Goal: Task Accomplishment & Management: Complete application form

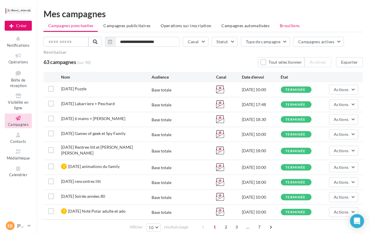
click at [292, 24] on span "Brouillons" at bounding box center [290, 25] width 20 height 5
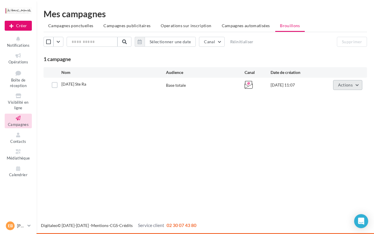
click at [342, 85] on span "Actions" at bounding box center [345, 84] width 15 height 5
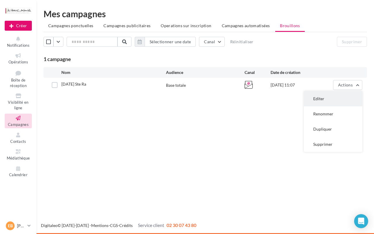
click at [316, 98] on button "Editer" at bounding box center [333, 98] width 58 height 15
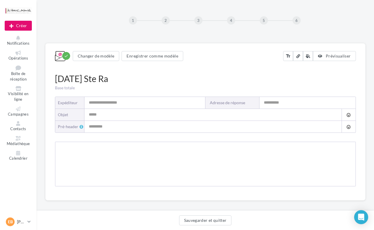
type input "**********"
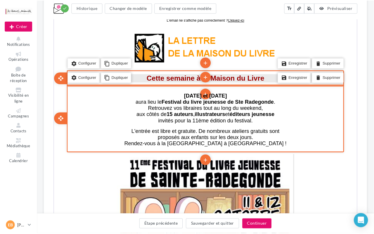
scroll to position [96, 0]
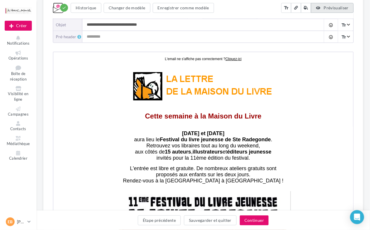
click at [331, 11] on button "Prévisualiser" at bounding box center [332, 8] width 43 height 10
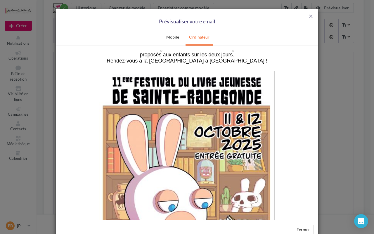
scroll to position [156, 0]
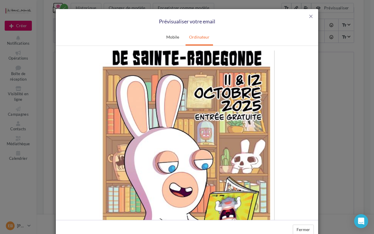
click at [207, 95] on img at bounding box center [186, 156] width 175 height 248
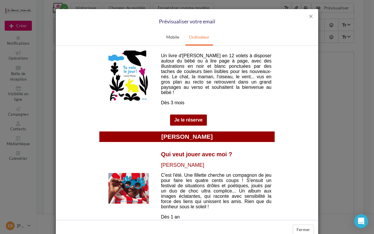
scroll to position [390, 0]
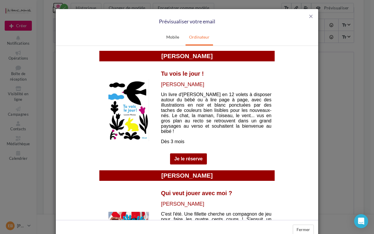
click at [125, 115] on img at bounding box center [128, 110] width 41 height 62
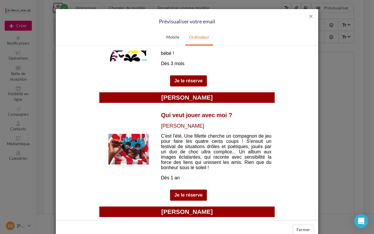
click at [185, 80] on link "Je le réserve" at bounding box center [189, 80] width 28 height 5
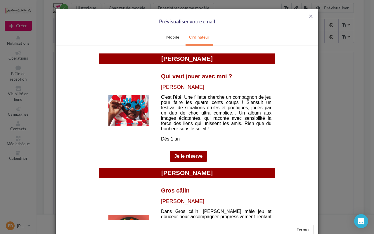
click at [129, 107] on img at bounding box center [128, 110] width 41 height 31
click at [188, 154] on link "Je le réserve" at bounding box center [189, 156] width 28 height 5
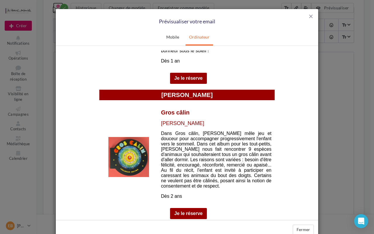
scroll to position [624, 0]
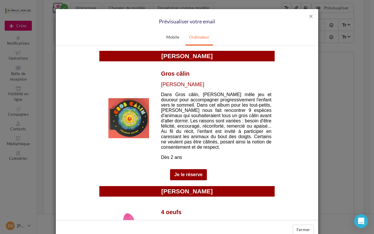
click at [132, 111] on img at bounding box center [128, 118] width 41 height 40
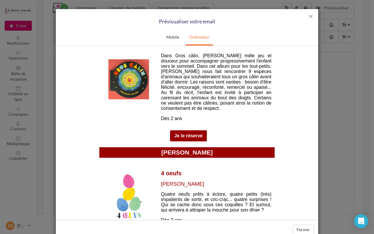
click at [178, 138] on link "Je le réserve" at bounding box center [189, 135] width 28 height 5
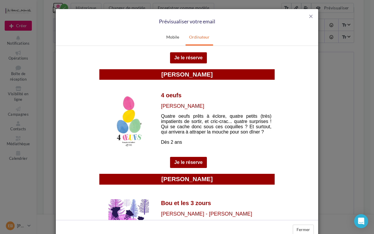
scroll to position [779, 0]
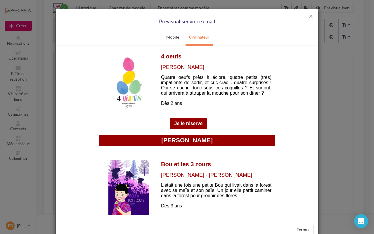
click at [125, 87] on img at bounding box center [128, 82] width 41 height 54
click at [132, 186] on img at bounding box center [128, 187] width 41 height 55
click at [184, 123] on link "Je le réserve" at bounding box center [189, 123] width 28 height 5
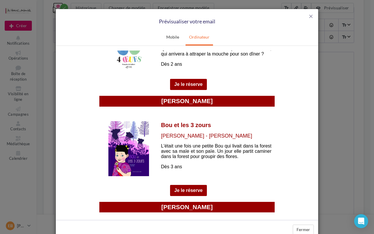
scroll to position [896, 0]
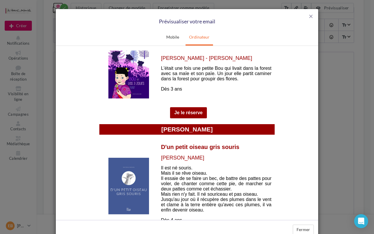
click at [193, 113] on link "Je le réserve" at bounding box center [189, 112] width 28 height 5
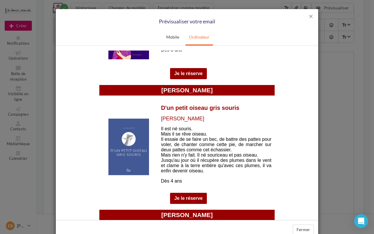
scroll to position [975, 0]
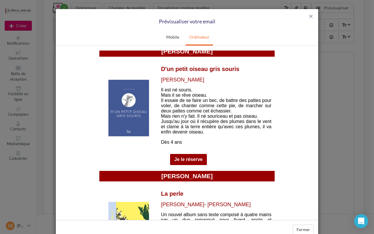
click at [127, 108] on img at bounding box center [128, 108] width 41 height 57
click at [184, 160] on link "Je le réserve" at bounding box center [189, 159] width 28 height 5
click at [187, 162] on link "Je le réserve" at bounding box center [189, 159] width 28 height 5
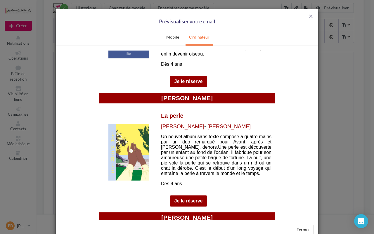
scroll to position [1091, 0]
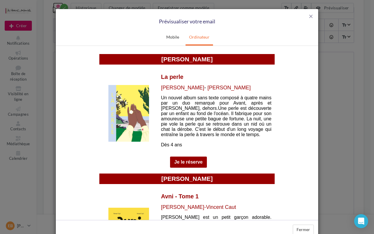
click at [118, 103] on img at bounding box center [128, 113] width 41 height 57
click at [183, 168] on td "Je le réserve" at bounding box center [188, 161] width 37 height 11
click at [185, 168] on td "Je le réserve" at bounding box center [188, 161] width 37 height 11
click at [185, 165] on link "Je le réserve" at bounding box center [189, 161] width 28 height 5
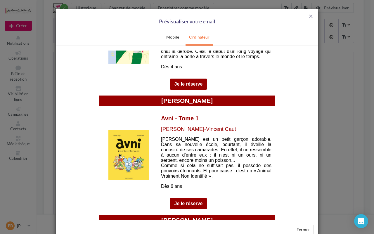
scroll to position [1208, 0]
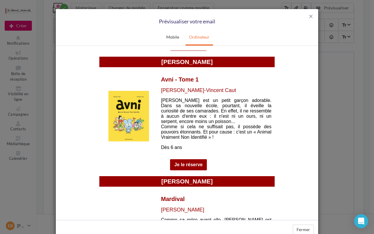
click at [120, 118] on img at bounding box center [128, 116] width 41 height 51
click at [180, 167] on link "Je le réserve" at bounding box center [189, 164] width 28 height 5
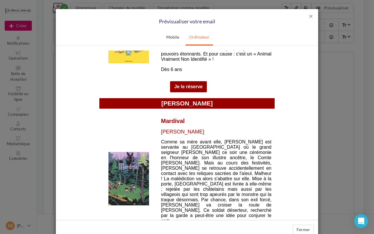
scroll to position [1325, 0]
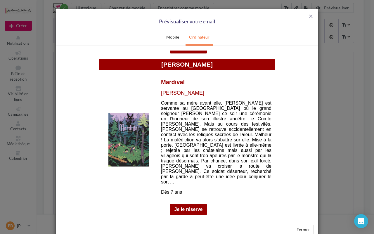
click at [129, 137] on img at bounding box center [128, 140] width 41 height 54
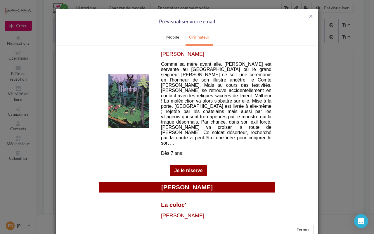
scroll to position [1403, 0]
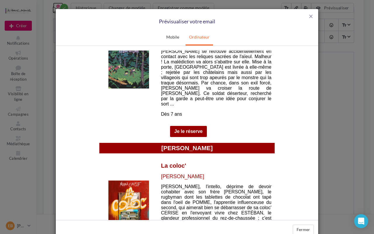
click at [187, 129] on link "Je le réserve" at bounding box center [189, 131] width 28 height 5
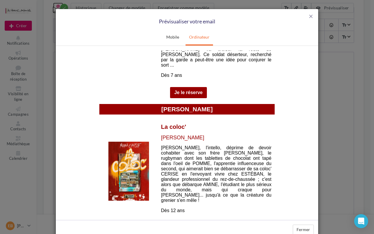
scroll to position [1481, 0]
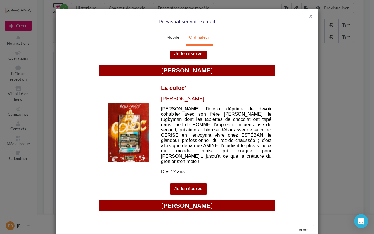
click at [130, 123] on img at bounding box center [128, 132] width 41 height 59
click at [184, 186] on link "Je le réserve" at bounding box center [189, 188] width 28 height 5
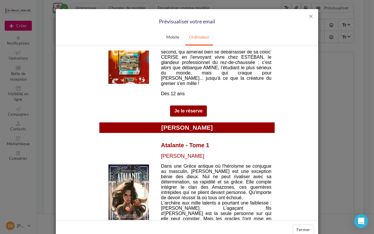
scroll to position [1598, 0]
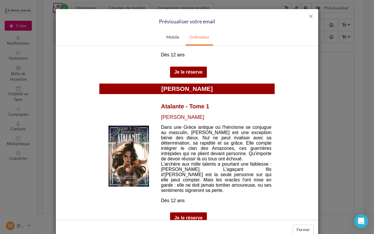
click at [119, 147] on img at bounding box center [128, 155] width 41 height 61
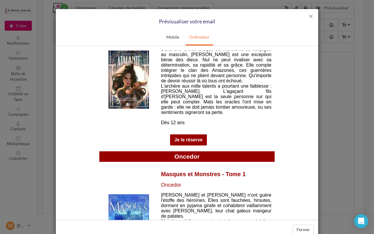
click at [184, 137] on link "Je le réserve" at bounding box center [189, 139] width 28 height 5
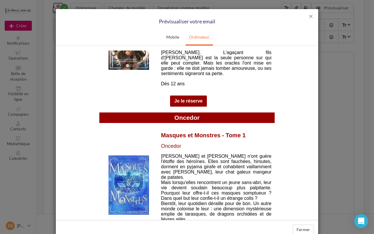
scroll to position [1754, 0]
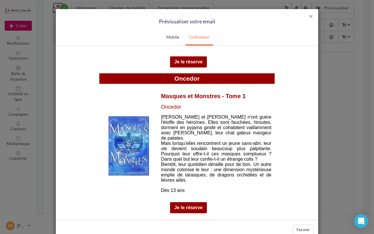
click at [124, 117] on img at bounding box center [128, 145] width 41 height 59
click at [187, 205] on link "Je le réserve" at bounding box center [189, 207] width 28 height 5
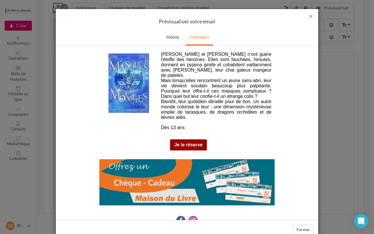
scroll to position [1583, 0]
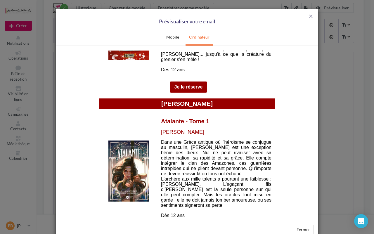
click at [306, 18] on div "Prévisualiser votre email" at bounding box center [187, 22] width 254 height 8
click at [308, 17] on span "close" at bounding box center [311, 16] width 6 height 6
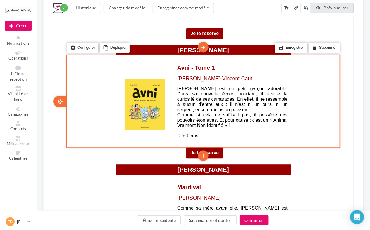
scroll to position [1202, 0]
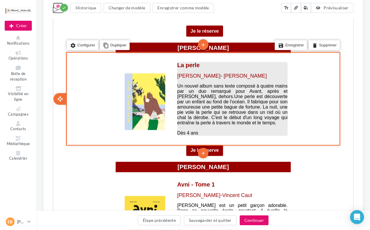
click at [233, 76] on span "Anne-margot Ramstein" at bounding box center [244, 76] width 43 height 6
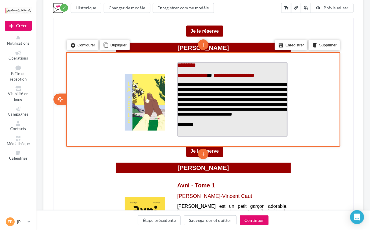
click at [235, 77] on span "**********" at bounding box center [233, 75] width 41 height 5
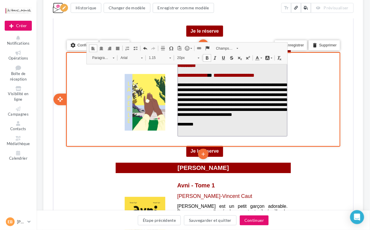
click at [235, 77] on span "**********" at bounding box center [233, 75] width 41 height 5
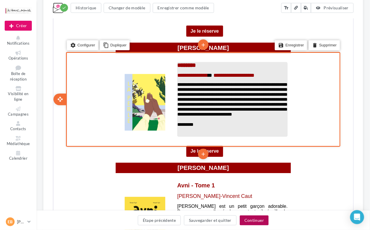
click at [253, 223] on button "Continuer" at bounding box center [254, 221] width 29 height 10
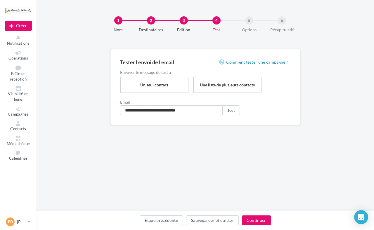
click at [197, 103] on div "Email" at bounding box center [205, 102] width 171 height 4
drag, startPoint x: 203, startPoint y: 108, endPoint x: 37, endPoint y: 115, distance: 165.9
click at [37, 115] on div "**********" at bounding box center [206, 96] width 338 height 95
type input "**********"
click at [227, 113] on button "Test" at bounding box center [232, 111] width 18 height 10
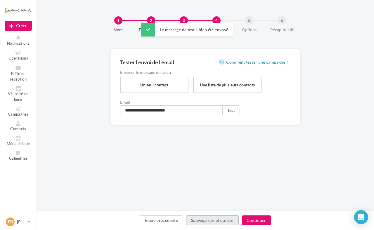
click at [213, 219] on button "Sauvegarder et quitter" at bounding box center [212, 221] width 53 height 10
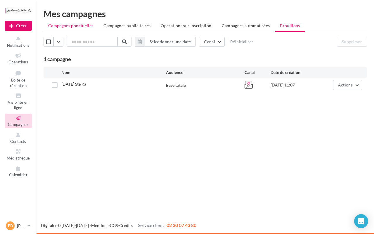
click at [79, 21] on li "Campagnes ponctuelles" at bounding box center [71, 25] width 54 height 11
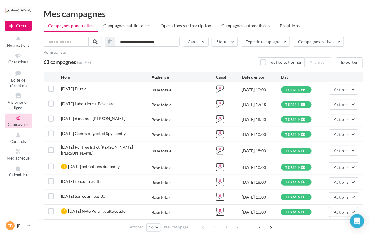
drag, startPoint x: 240, startPoint y: 103, endPoint x: 264, endPoint y: 106, distance: 23.5
click at [264, 106] on div "1.10.25 Labarriere + Peschard Base totale 03/10/2025 17:48 terminée Actions" at bounding box center [204, 104] width 320 height 15
click at [335, 105] on span "Actions" at bounding box center [341, 104] width 15 height 5
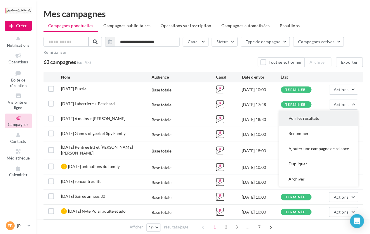
click at [322, 116] on button "Voir les résultats" at bounding box center [319, 118] width 79 height 15
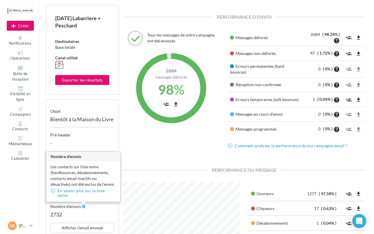
scroll to position [156, 0]
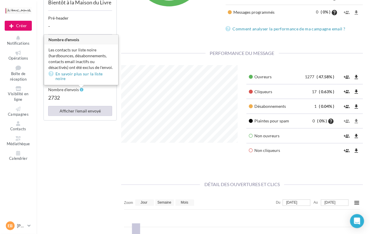
click at [86, 114] on button "Afficher l'email envoyé" at bounding box center [80, 111] width 64 height 10
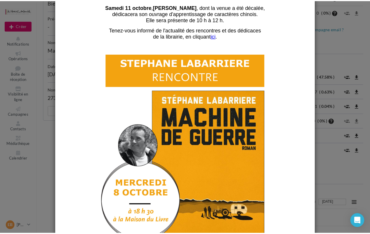
scroll to position [0, 0]
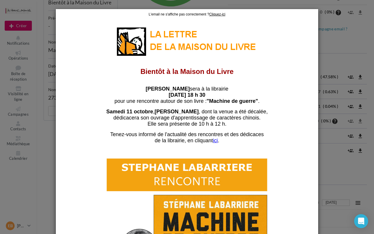
click at [346, 46] on div at bounding box center [187, 117] width 374 height 234
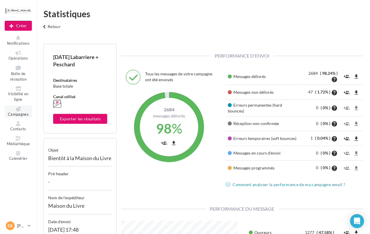
click at [10, 109] on icon at bounding box center [18, 109] width 24 height 5
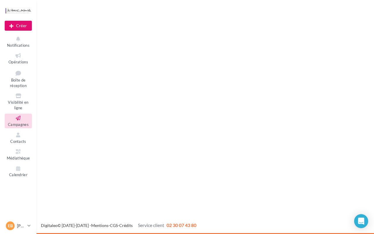
click at [23, 117] on icon at bounding box center [18, 118] width 24 height 7
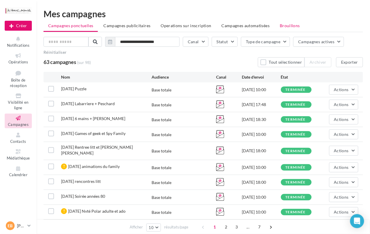
click at [292, 29] on li "Brouillons" at bounding box center [290, 25] width 30 height 11
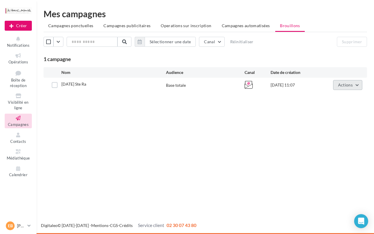
click at [358, 82] on button "Actions" at bounding box center [347, 85] width 29 height 10
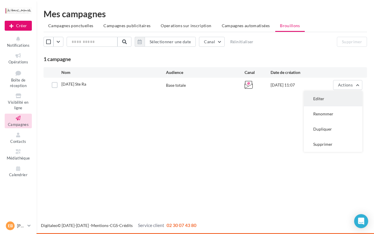
click at [326, 98] on button "Editer" at bounding box center [333, 98] width 58 height 15
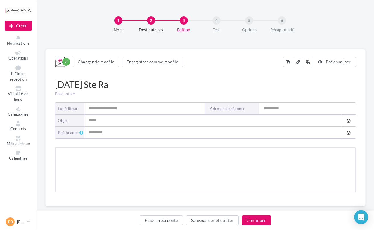
type input "**********"
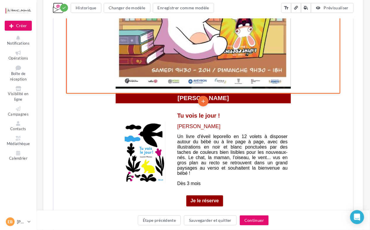
scroll to position [135, 0]
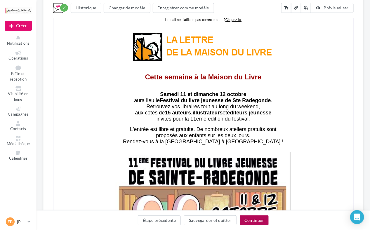
click at [254, 220] on button "Continuer" at bounding box center [254, 221] width 29 height 10
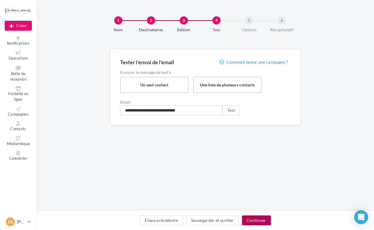
click at [260, 224] on button "Continuer" at bounding box center [256, 221] width 29 height 10
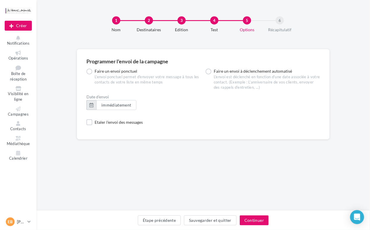
click at [92, 107] on button "button" at bounding box center [92, 105] width 10 height 10
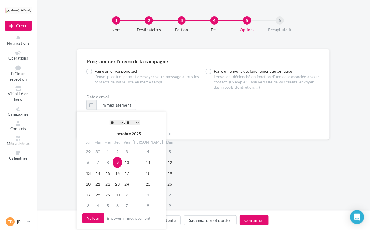
click at [122, 122] on select "* * * * * * * * * * ** ** ** ** ** ** ** ** ** ** ** ** ** **" at bounding box center [117, 122] width 15 height 5
click at [120, 122] on select "* * * * * * * * * * ** ** ** ** ** ** ** ** ** ** ** ** ** **" at bounding box center [117, 122] width 15 height 5
click at [138, 122] on select "** ** ** ** ** **" at bounding box center [132, 122] width 15 height 5
click at [92, 221] on button "Valider" at bounding box center [93, 219] width 22 height 10
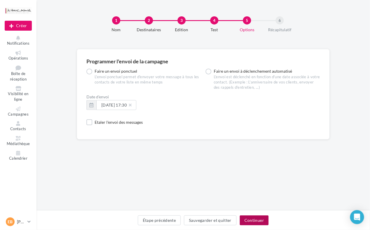
click at [253, 221] on button "Continuer" at bounding box center [254, 221] width 29 height 10
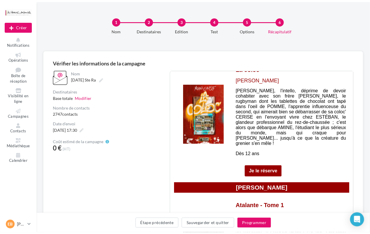
scroll to position [1559, 0]
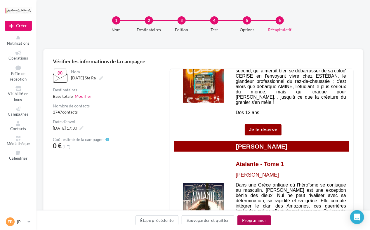
click at [246, 221] on button "Programmer" at bounding box center [255, 221] width 34 height 10
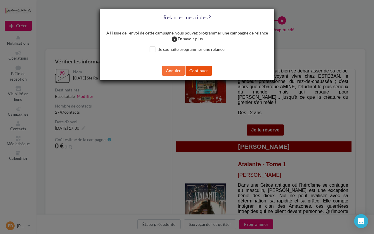
click at [198, 75] on button "Continuer" at bounding box center [199, 71] width 26 height 10
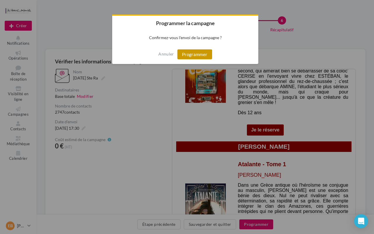
click at [198, 58] on button "Programmer" at bounding box center [194, 54] width 35 height 10
